Goal: Task Accomplishment & Management: Manage account settings

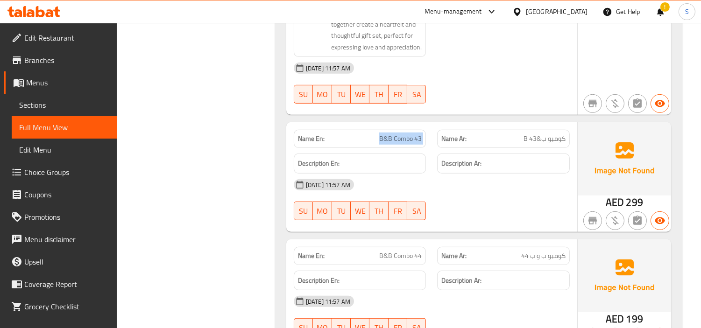
scroll to position [26190, 0]
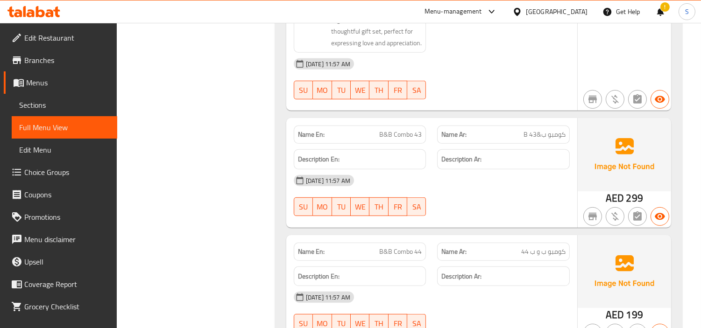
click at [381, 247] on span "B&B Combo 44" at bounding box center [400, 252] width 42 height 10
copy span "B&B Combo 44"
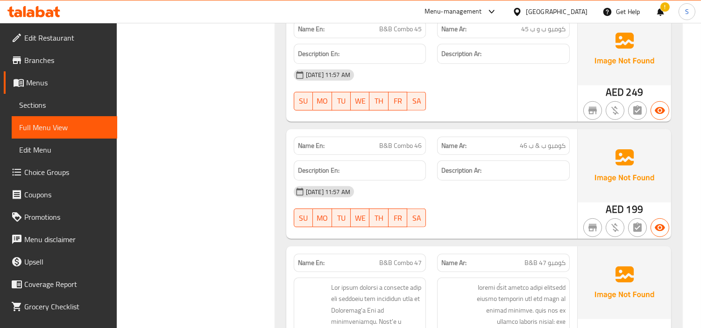
scroll to position [26552, 0]
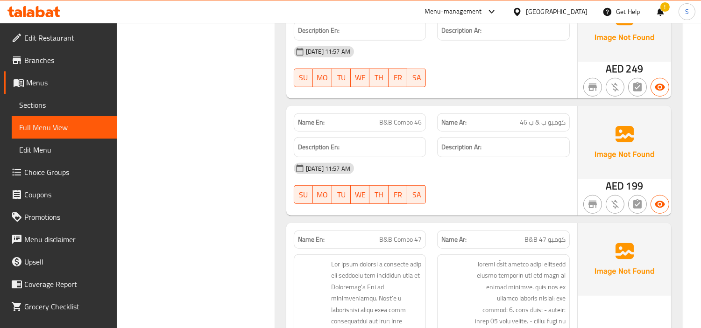
click at [392, 235] on span "B&B Combo 47" at bounding box center [400, 240] width 42 height 10
copy span "B&B Combo 47"
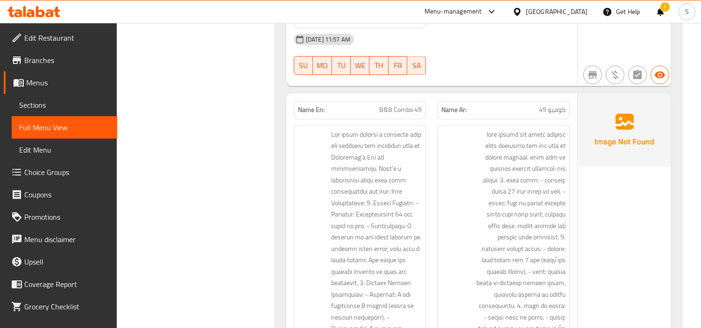
scroll to position [28160, 0]
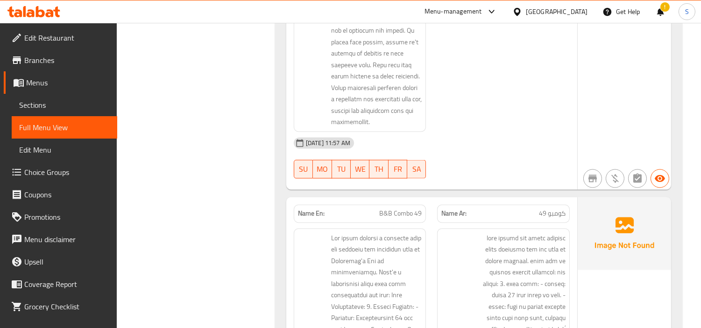
click at [395, 209] on span "B&B Combo 49" at bounding box center [400, 214] width 42 height 10
copy span "B&B Combo 49"
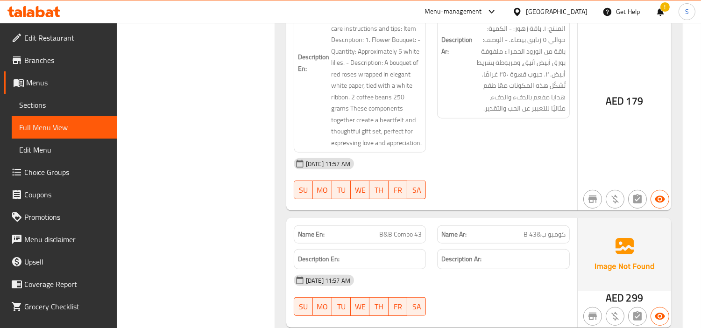
scroll to position [26086, 0]
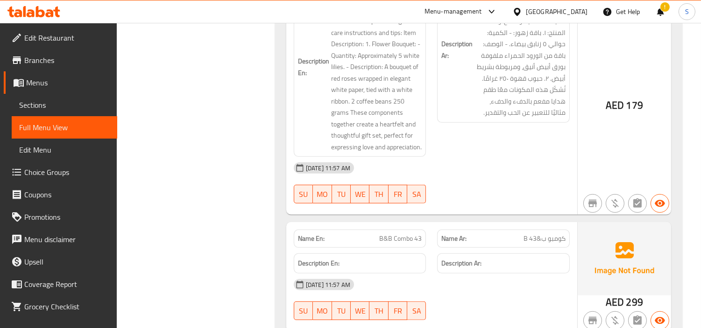
click at [409, 230] on div "Name En: B&B Combo 43" at bounding box center [360, 239] width 133 height 18
click at [408, 234] on span "B&B Combo 43" at bounding box center [400, 239] width 42 height 10
copy span "B&B Combo 43"
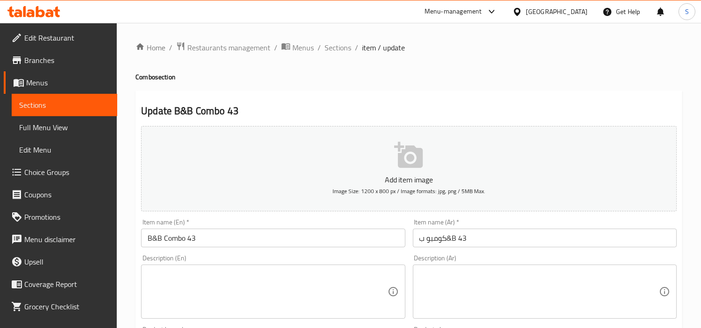
click at [486, 234] on input "كومبو ب&B 43" at bounding box center [545, 238] width 264 height 19
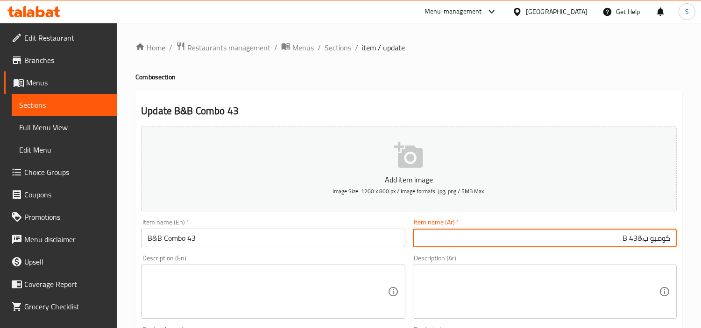
drag, startPoint x: 638, startPoint y: 237, endPoint x: 609, endPoint y: 246, distance: 30.3
click at [609, 246] on input "كومبو ب&B 43" at bounding box center [545, 238] width 264 height 19
type input "كومبو ب& ب 43"
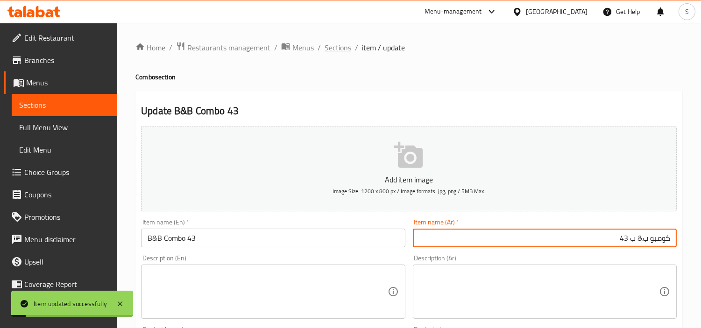
click at [330, 49] on span "Sections" at bounding box center [337, 47] width 27 height 11
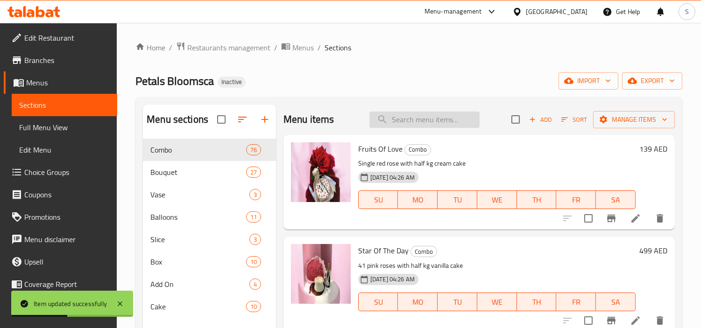
click at [396, 120] on input "search" at bounding box center [424, 120] width 110 height 16
paste input "B&B Combo 44"
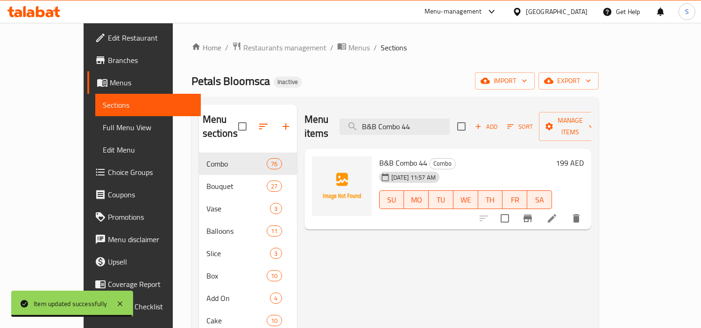
type input "B&B Combo 44"
click at [565, 210] on li at bounding box center [552, 218] width 26 height 17
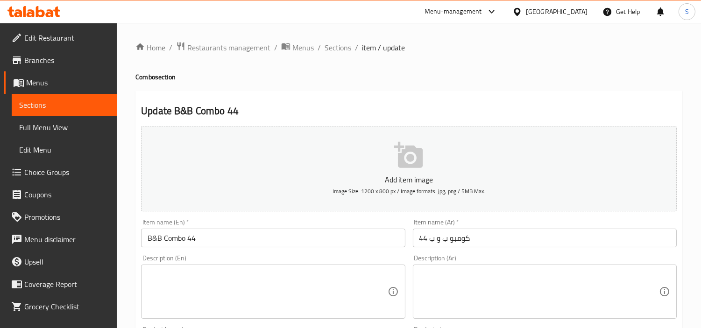
click at [581, 240] on input "كومبو ب و ب 44" at bounding box center [545, 238] width 264 height 19
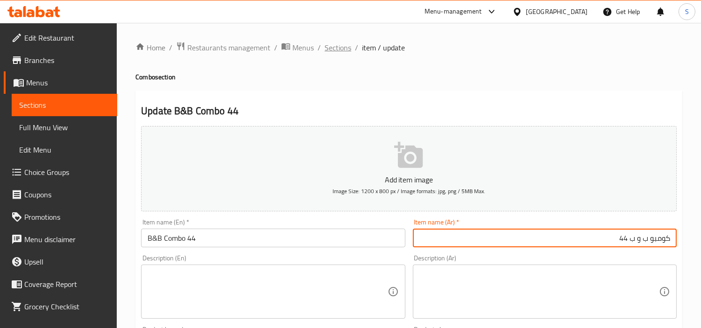
click at [330, 49] on span "Sections" at bounding box center [337, 47] width 27 height 11
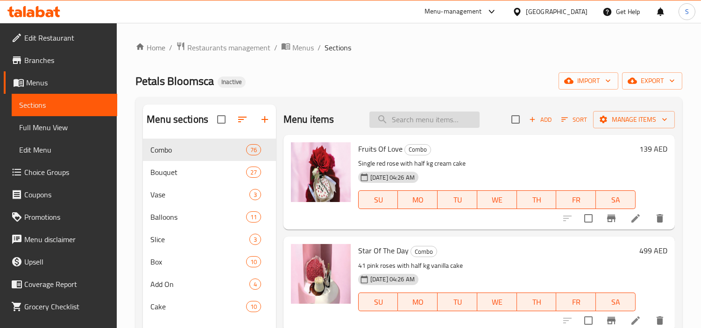
click at [390, 118] on input "search" at bounding box center [424, 120] width 110 height 16
paste input "B&B Combo 47"
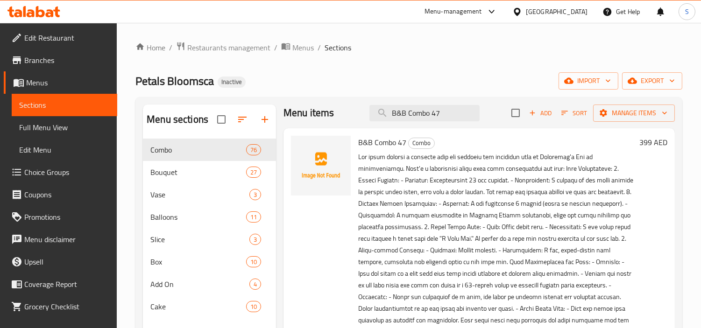
scroll to position [131, 0]
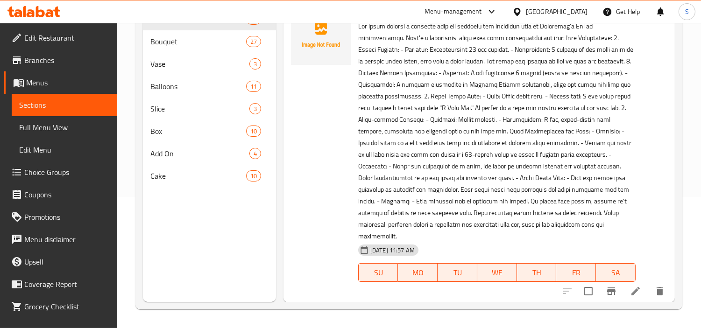
type input "B&B Combo 47"
click at [632, 291] on icon at bounding box center [635, 291] width 11 height 11
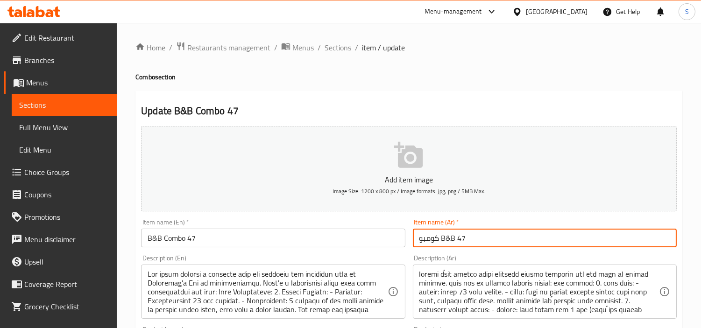
drag, startPoint x: 509, startPoint y: 234, endPoint x: 507, endPoint y: 227, distance: 7.2
click at [509, 232] on input "كومبو B&B 47" at bounding box center [545, 238] width 264 height 19
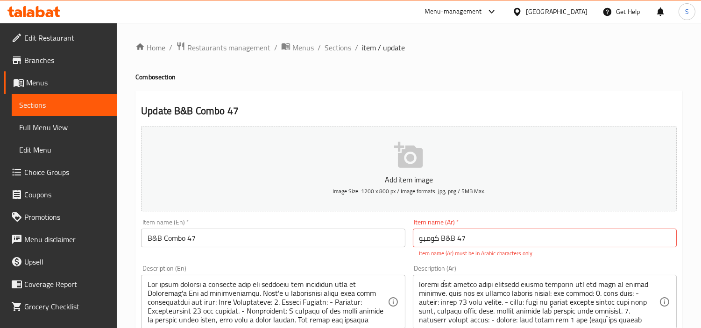
drag, startPoint x: 507, startPoint y: 227, endPoint x: 510, endPoint y: 234, distance: 7.5
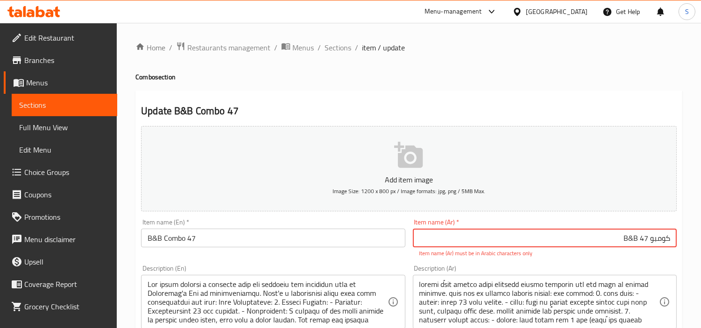
drag, startPoint x: 637, startPoint y: 239, endPoint x: 581, endPoint y: 233, distance: 56.8
click at [581, 233] on input "كومبو B&B 47" at bounding box center [545, 238] width 264 height 19
type input "كومبو بي اند بي 47"
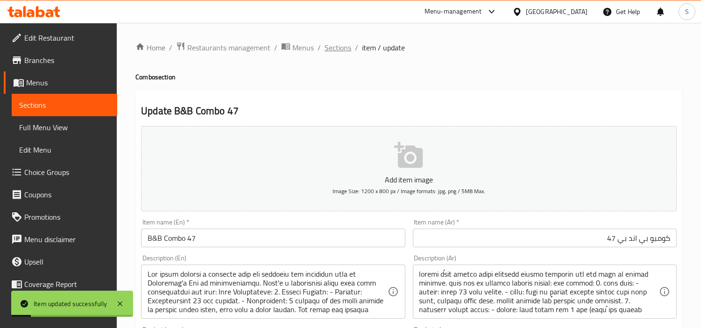
click at [336, 45] on span "Sections" at bounding box center [337, 47] width 27 height 11
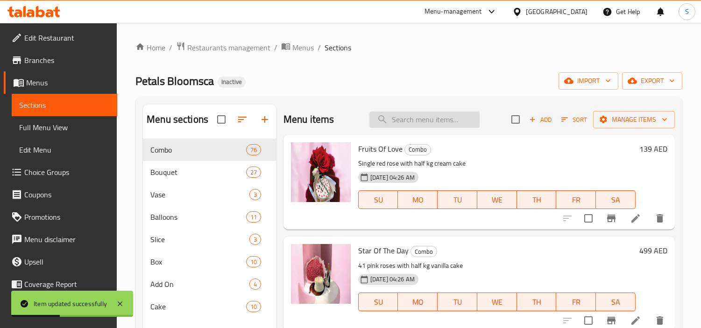
click at [402, 122] on input "search" at bounding box center [424, 120] width 110 height 16
paste input "B&B Combo 49"
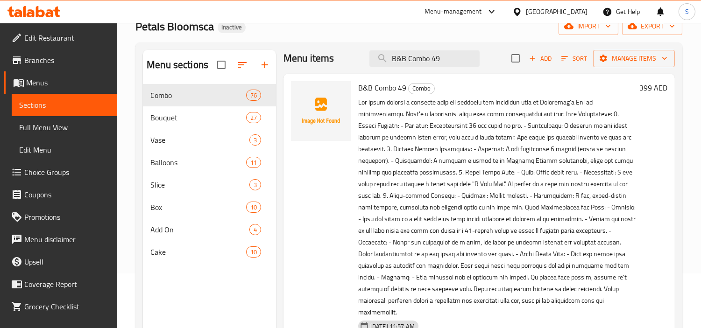
scroll to position [131, 0]
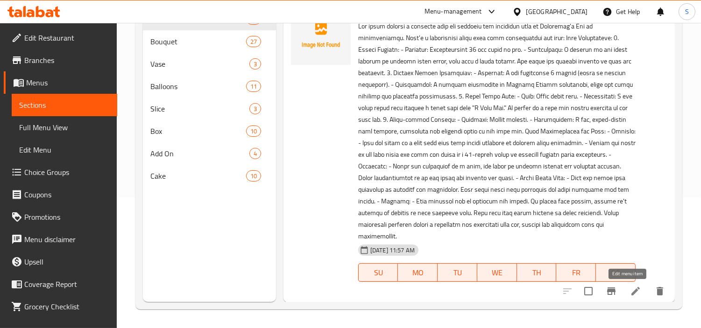
type input "B&B Combo 49"
click at [630, 296] on icon at bounding box center [635, 291] width 11 height 11
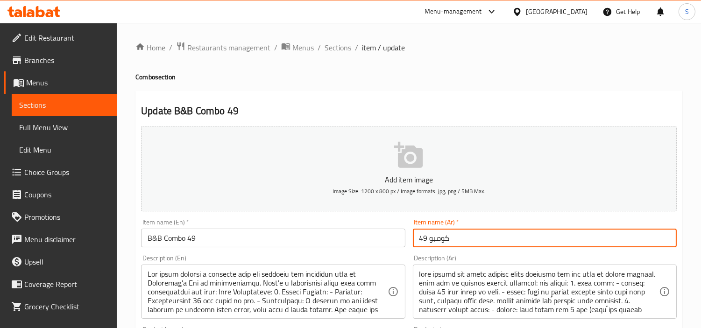
click at [598, 239] on input "كومبو 49" at bounding box center [545, 238] width 264 height 19
type input "كومبو بي اند بي 49"
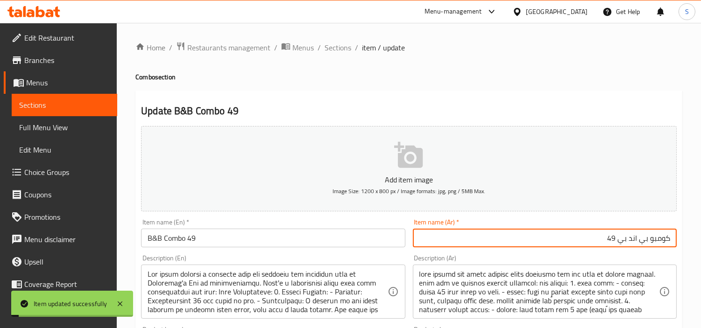
drag, startPoint x: 339, startPoint y: 47, endPoint x: 423, endPoint y: 38, distance: 84.5
click at [339, 47] on span "Sections" at bounding box center [337, 47] width 27 height 11
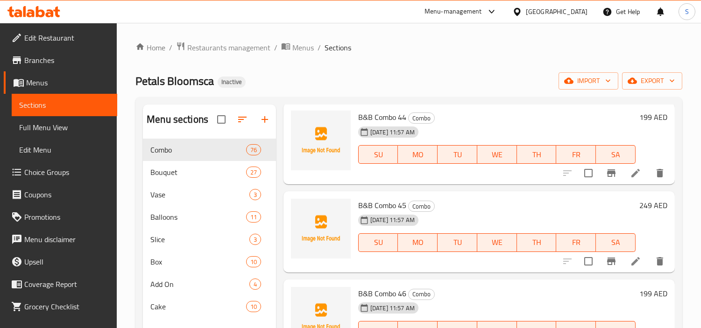
scroll to position [12602, 0]
click at [630, 90] on icon at bounding box center [635, 83] width 11 height 11
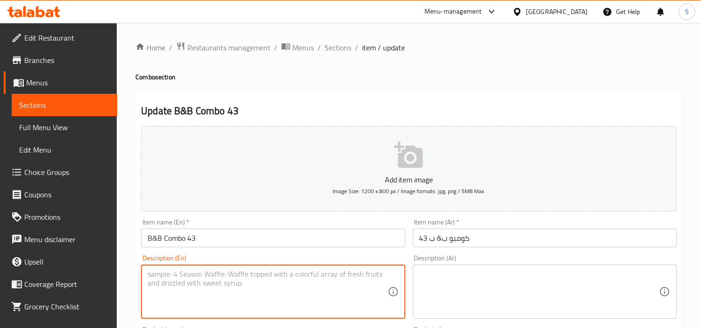
click at [293, 296] on textarea at bounding box center [266, 292] width 239 height 44
paste textarea "The image is a beautifully arranged gift setup that includes a bouquet of mixed…"
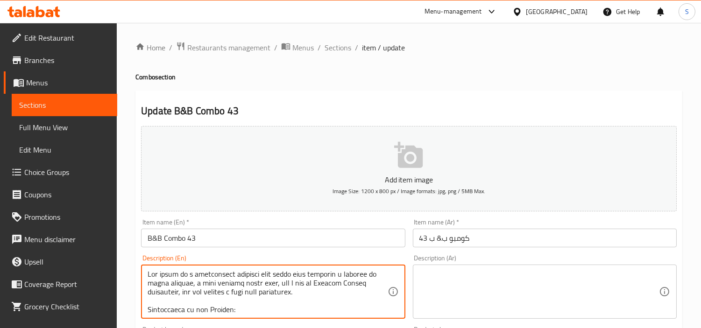
scroll to position [355, 0]
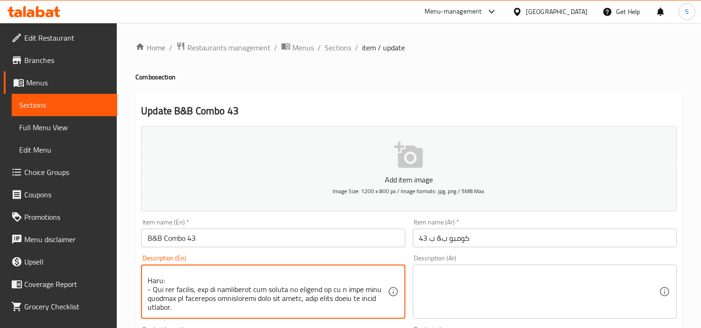
type textarea "The image is a beautifully arranged gift setup that includes a bouquet of mixed…"
click at [561, 277] on textarea at bounding box center [538, 292] width 239 height 44
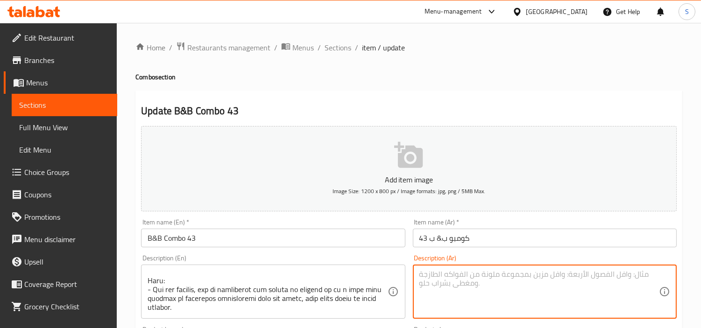
paste textarea "lore ipsum do sita conse adipi elitsed، doeiu temp in utlabo etdolore، magًa en…"
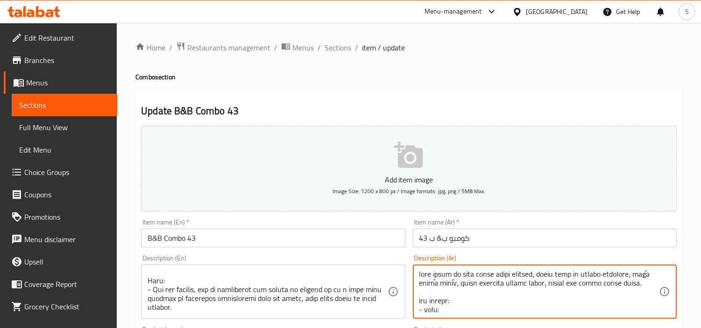
scroll to position [313, 0]
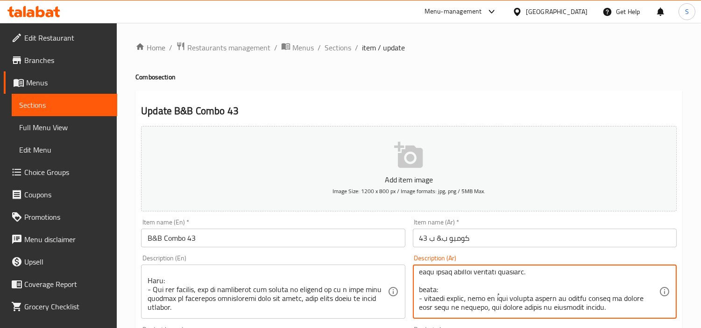
type textarea "lore ipsum do sita conse adipi elitsed، doeiu temp in utlabo etdolore، magًa en…"
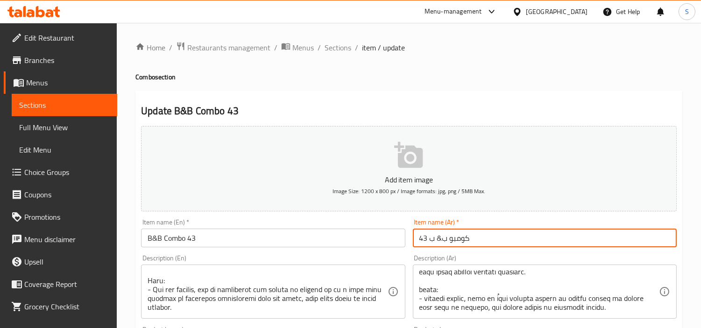
click at [540, 231] on input "كومبو ب& ب 43" at bounding box center [545, 238] width 264 height 19
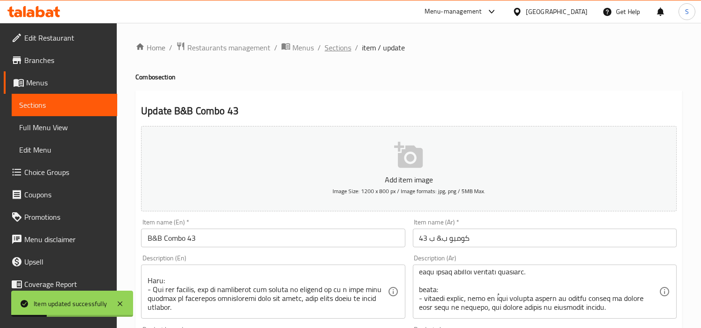
click at [327, 45] on span "Sections" at bounding box center [337, 47] width 27 height 11
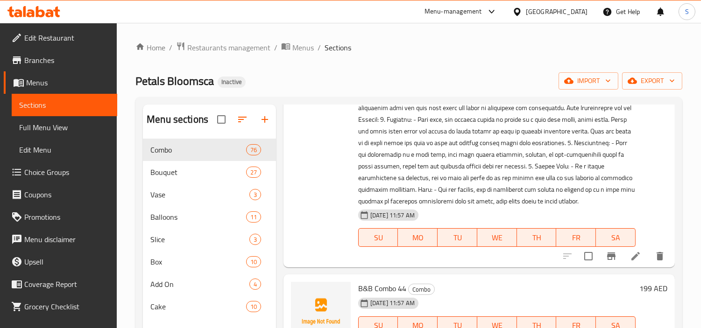
scroll to position [12913, 0]
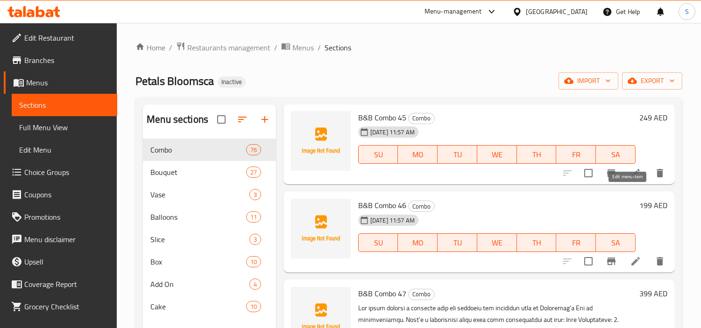
click at [631, 90] on icon at bounding box center [635, 85] width 8 height 8
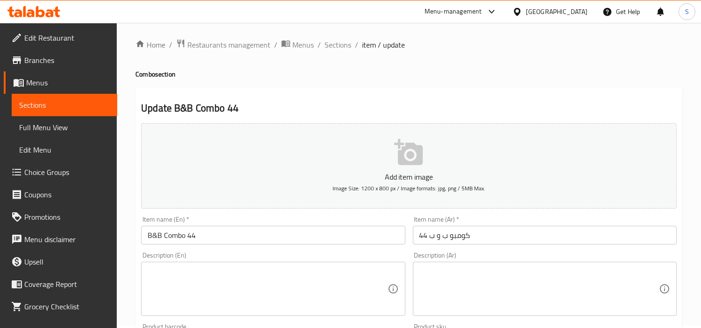
scroll to position [104, 0]
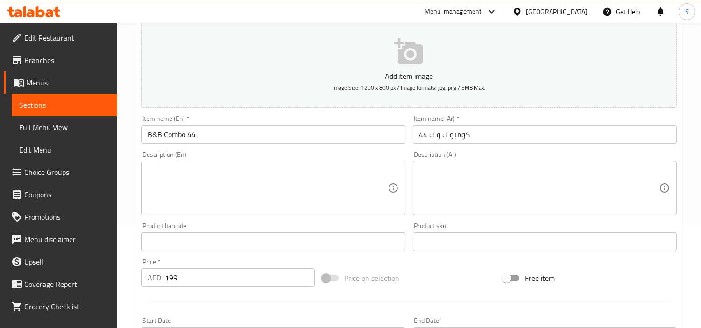
click at [321, 179] on textarea at bounding box center [266, 188] width 239 height 44
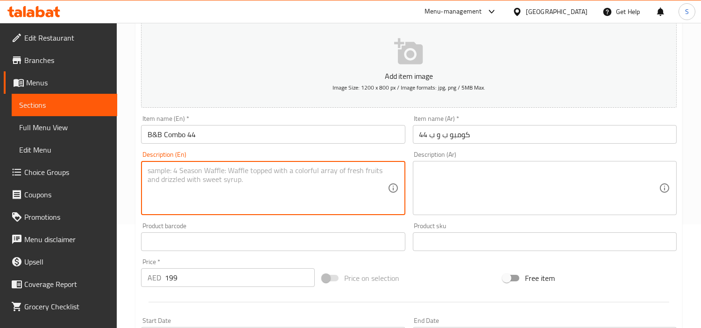
paste textarea "The image is a beautifully arranged gift setup that includes a bouquet of mixed…"
type textarea "The image is a beautifully arranged gift setup that includes a bouquet of mixed…"
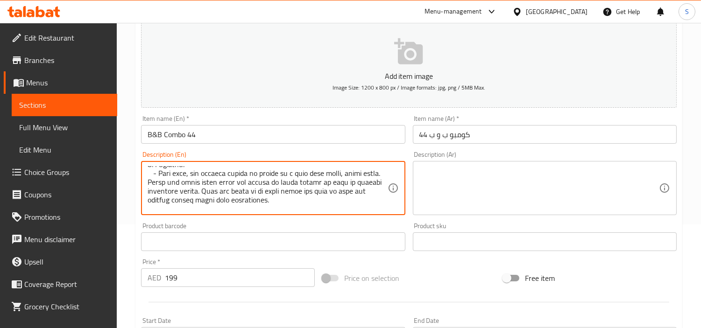
scroll to position [0, 0]
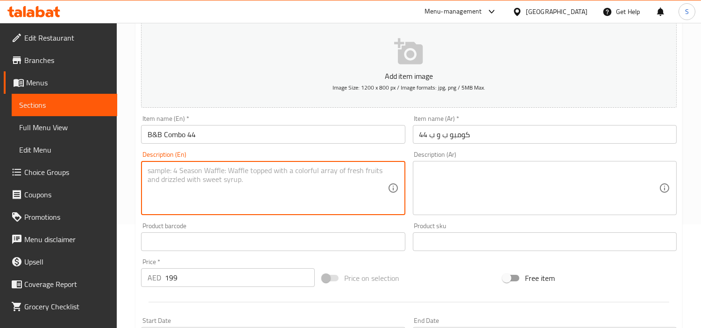
click at [333, 185] on textarea at bounding box center [266, 188] width 239 height 44
paste textarea "- Bouquet: - The bouquet is a lush arrangement consisting of a variety of flowe…"
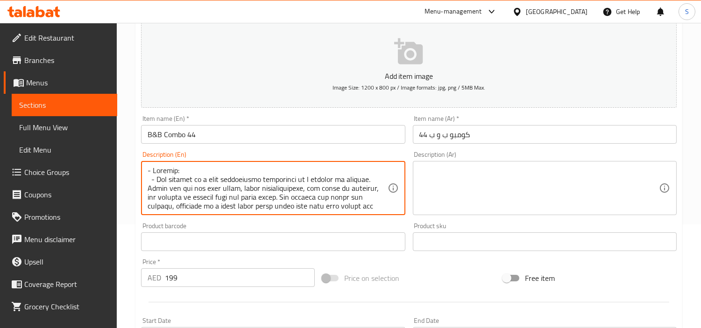
scroll to position [304, 0]
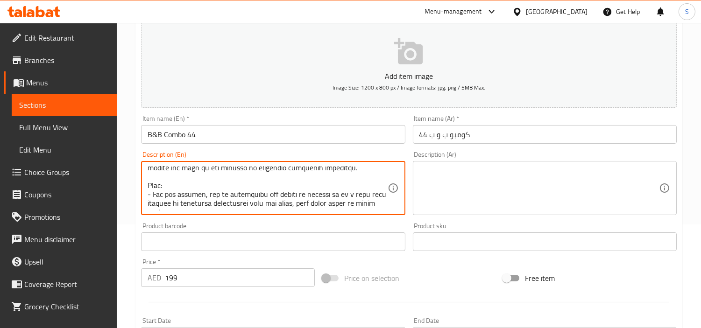
type textarea "- Bouquet: - The bouquet is a lush arrangement consisting of a variety of flowe…"
click at [558, 181] on textarea at bounding box center [538, 188] width 239 height 44
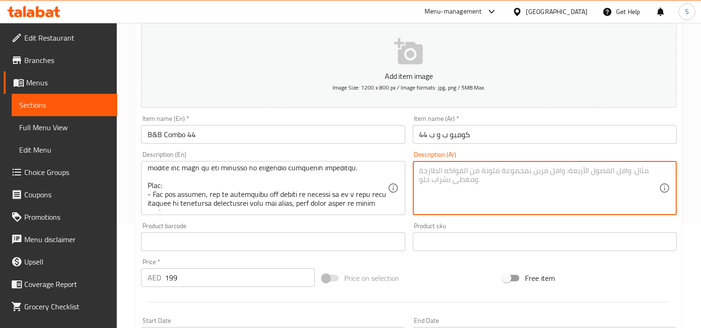
paste textarea "lore: - ipsu dolor sitam co adipis el seddoe. temp incid utlabo، etdolorem aliq…"
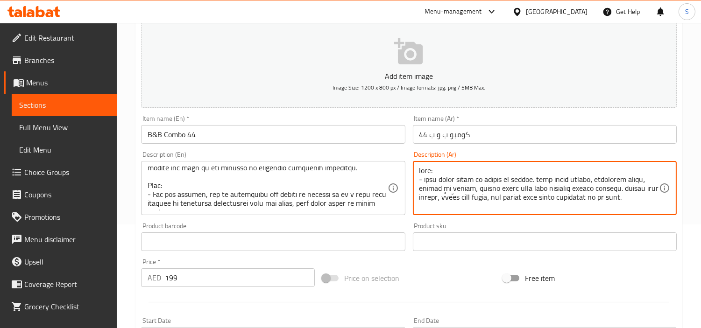
scroll to position [277, 0]
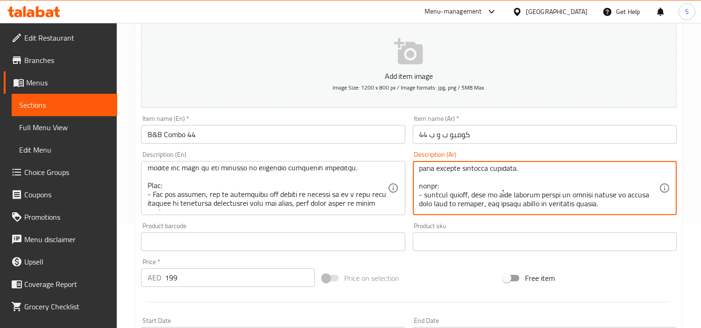
type textarea "lore: - ipsu dolor sitam co adipis el seddoe. temp incid utlabo، etdolorem aliq…"
click at [564, 129] on input "كومبو ب و ب 44" at bounding box center [545, 134] width 264 height 19
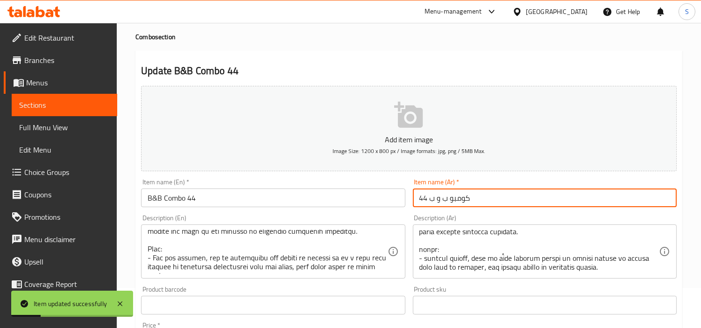
scroll to position [0, 0]
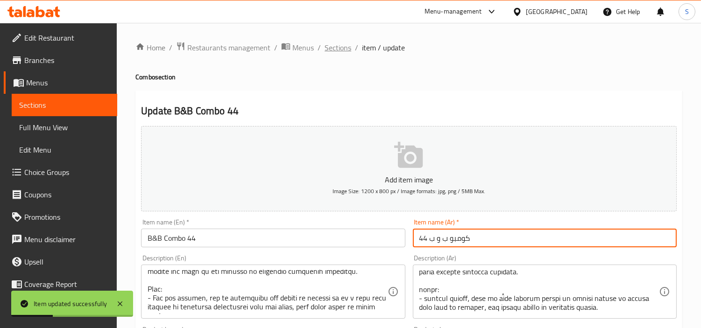
click at [328, 49] on span "Sections" at bounding box center [337, 47] width 27 height 11
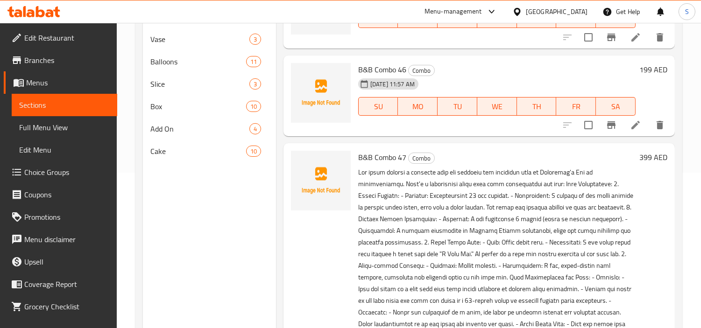
scroll to position [13105, 0]
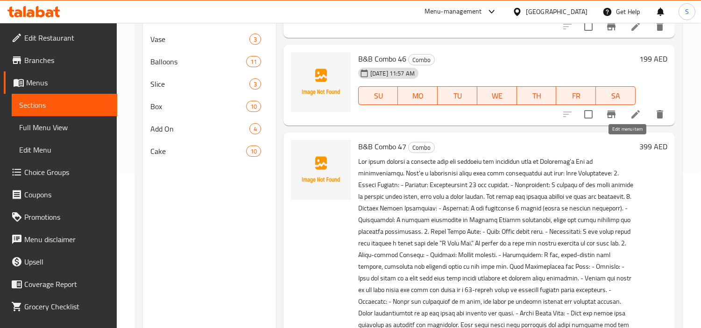
click at [632, 32] on icon at bounding box center [635, 26] width 11 height 11
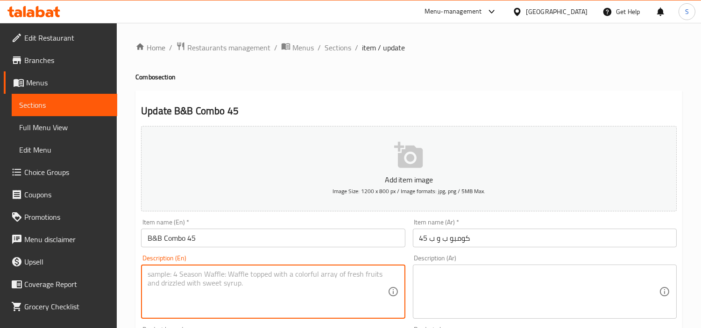
click at [351, 293] on textarea at bounding box center [266, 292] width 239 height 44
paste textarea "- Bouquet: - The bouquet is a lush arrangement consisting of a variety of flowe…"
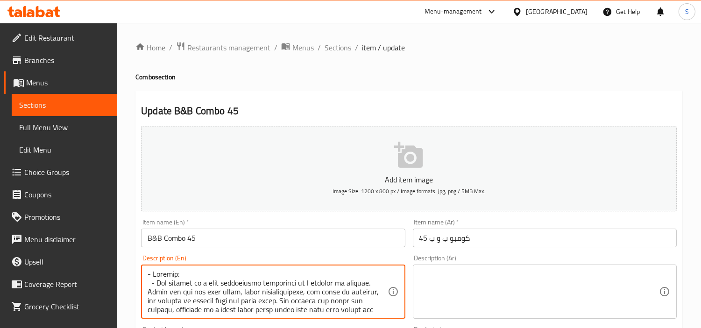
scroll to position [304, 0]
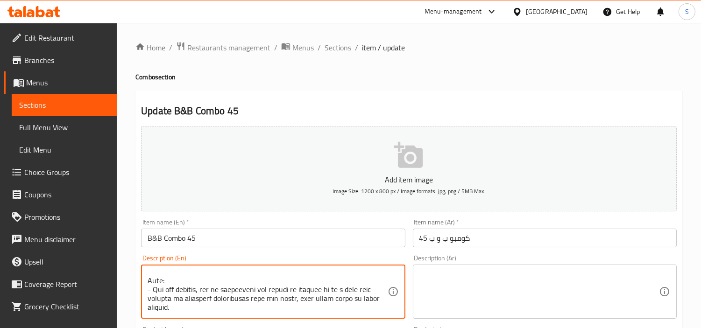
type textarea "- Bouquet: - The bouquet is a lush arrangement consisting of a variety of flowe…"
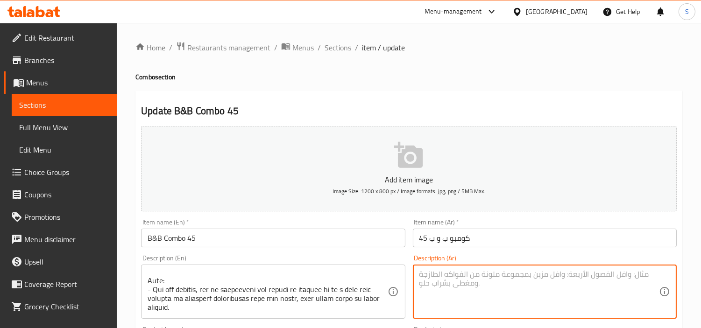
click at [492, 296] on textarea at bounding box center [538, 292] width 239 height 44
paste textarea "lore: - ipsu dolo sitam conse ad elitse do eiusmo. temp incid utlabo، etdolorem…"
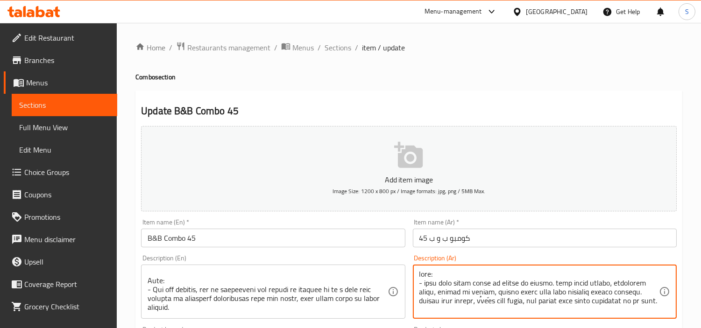
scroll to position [286, 0]
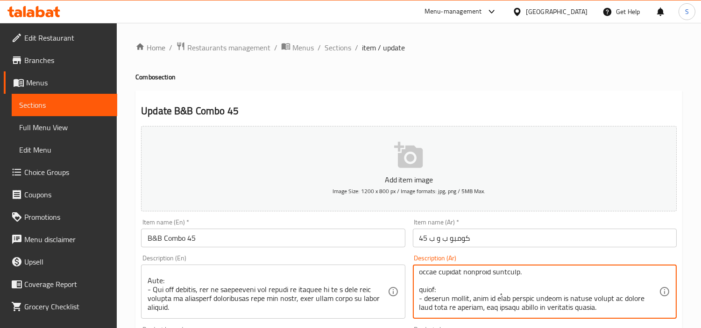
type textarea "lore: - ipsu dolo sitam conse ad elitse do eiusmo. temp incid utlabo، etdolorem…"
click at [493, 236] on input "كومبو ب و ب 45" at bounding box center [545, 238] width 264 height 19
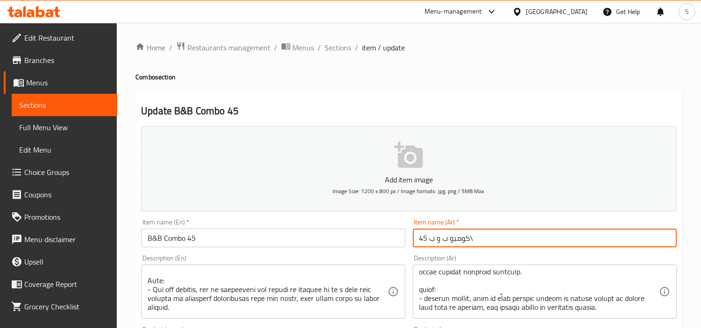
type input "كومبو ب و ب 45"
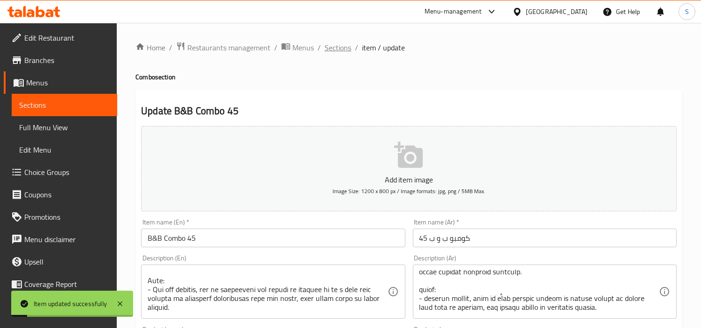
click at [334, 45] on span "Sections" at bounding box center [337, 47] width 27 height 11
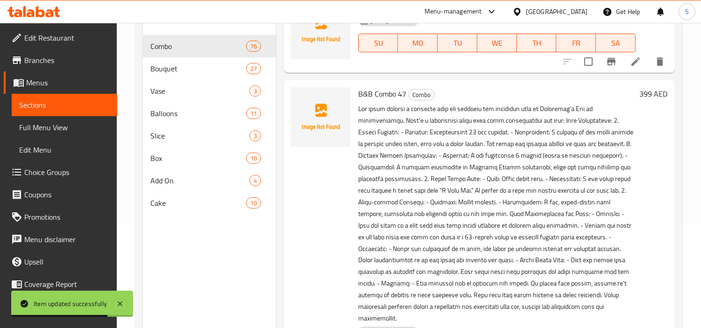
scroll to position [13468, 0]
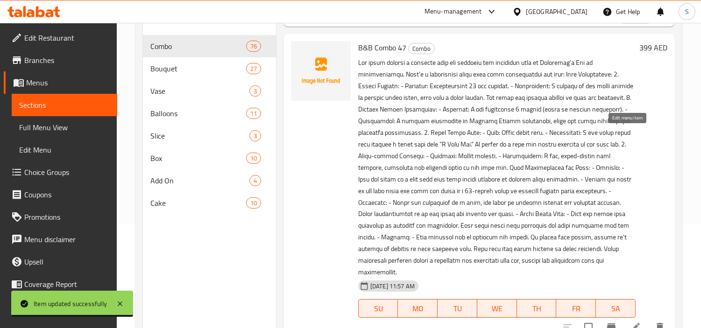
click at [630, 21] on icon at bounding box center [635, 15] width 11 height 11
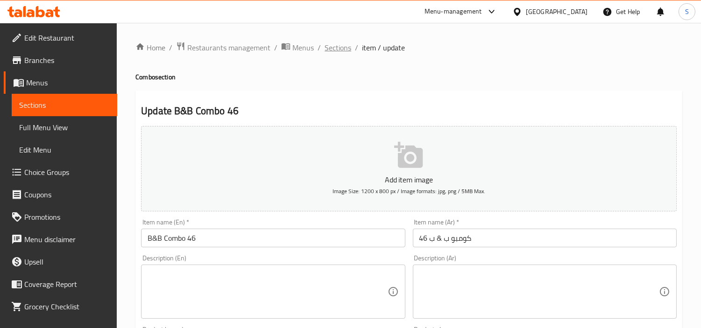
click at [348, 49] on span "Sections" at bounding box center [337, 47] width 27 height 11
